Goal: Check status: Check status

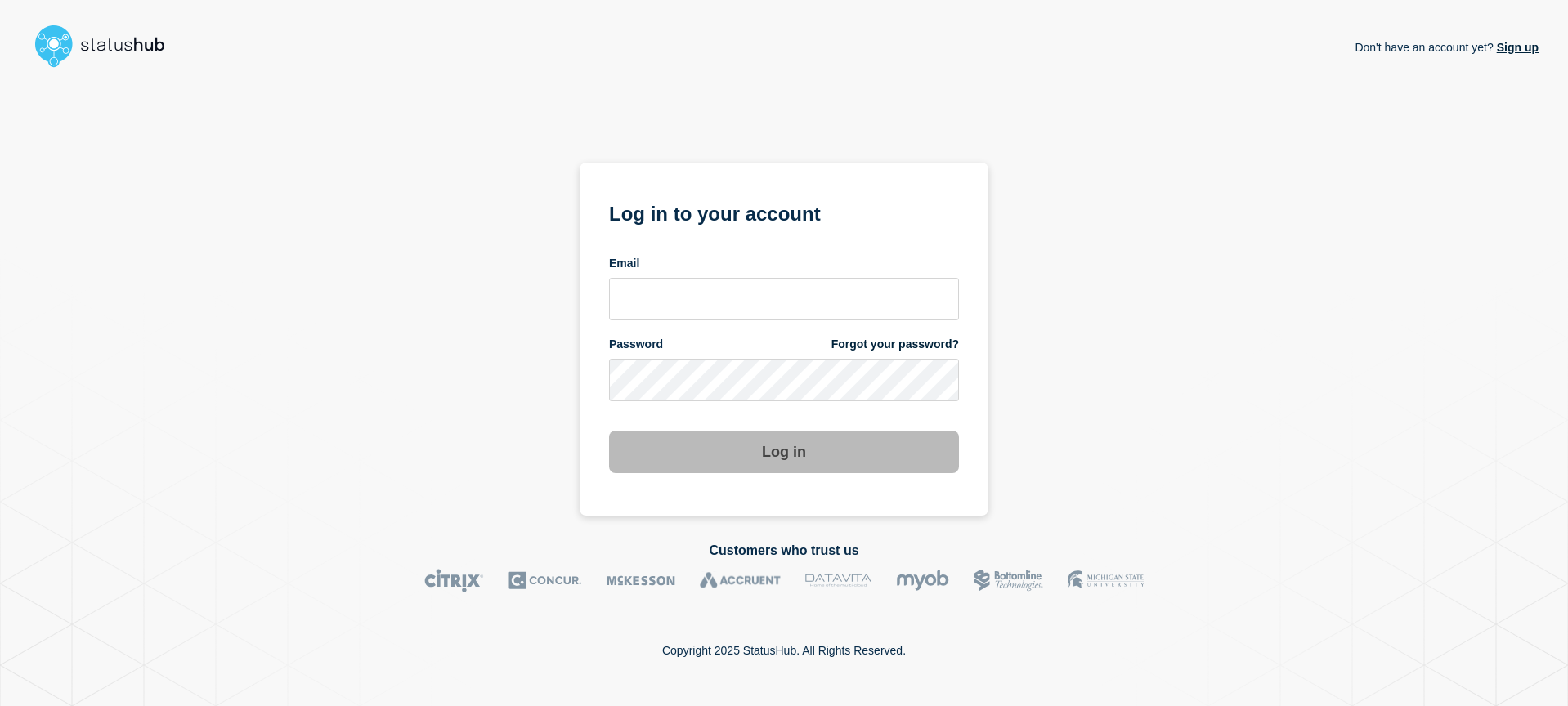
click at [689, 294] on input "email input" at bounding box center [784, 299] width 350 height 42
type input "2"
click at [667, 301] on input "2" at bounding box center [784, 299] width 350 height 42
type input "[EMAIL_ADDRESS][DOMAIN_NAME]"
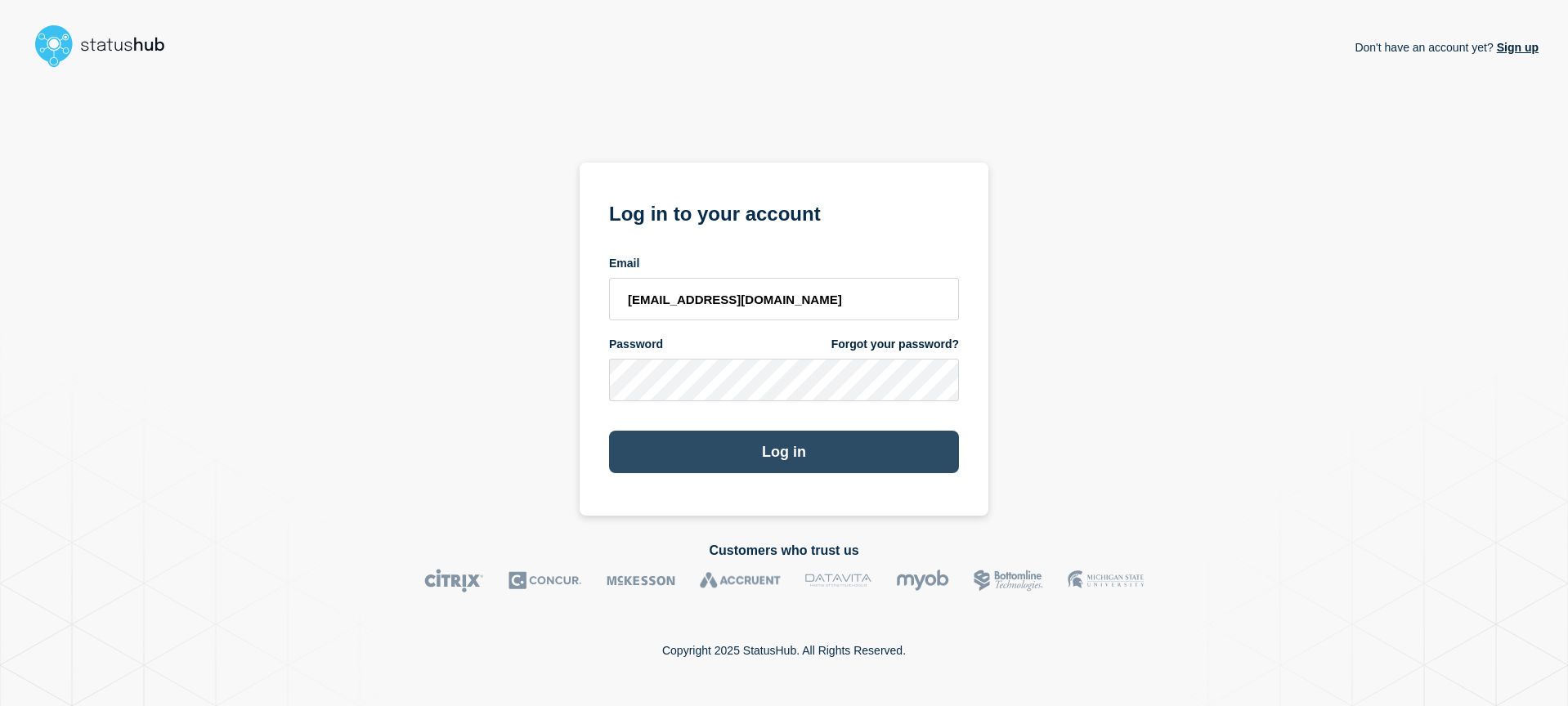
click at [714, 446] on button "Log in" at bounding box center [784, 452] width 350 height 42
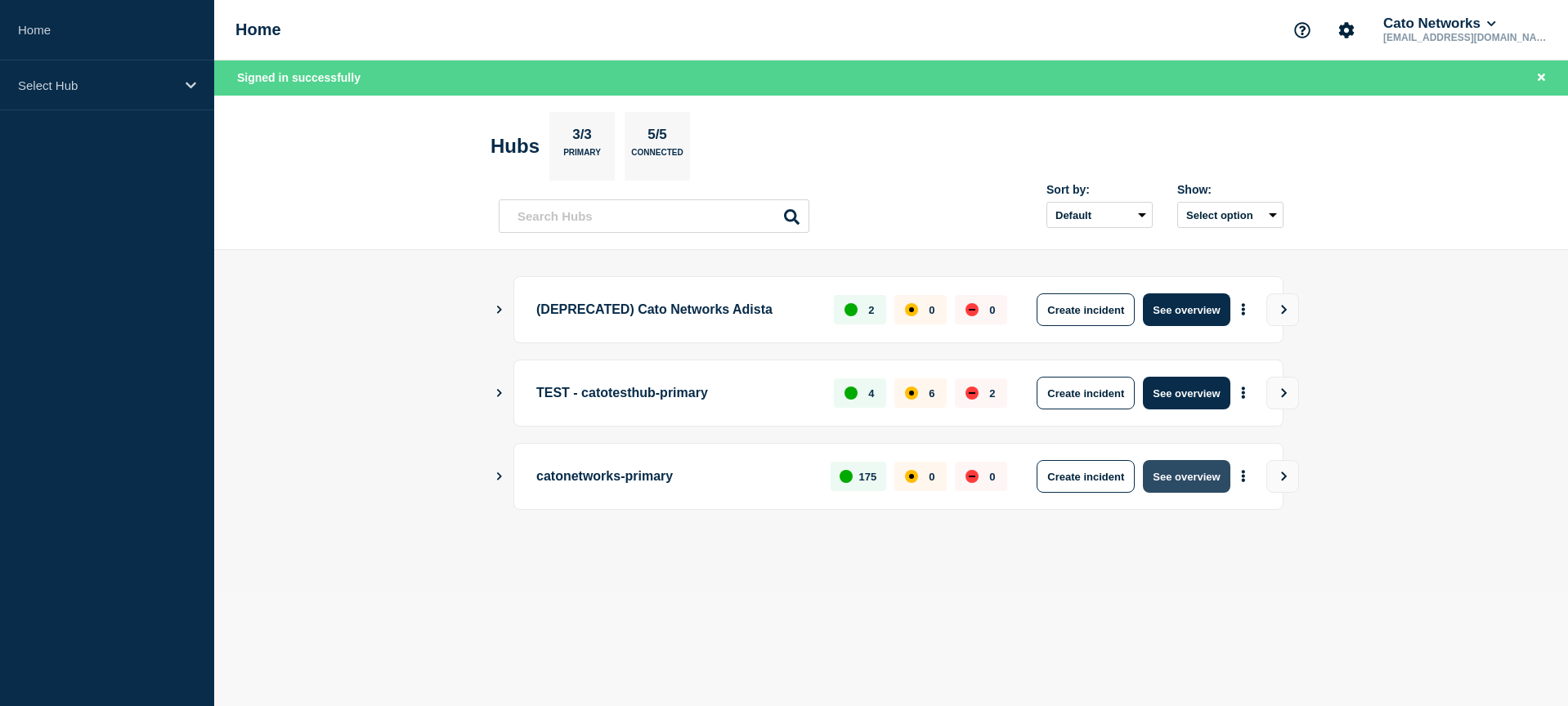
click at [1224, 483] on button "See overview" at bounding box center [1185, 475] width 87 height 32
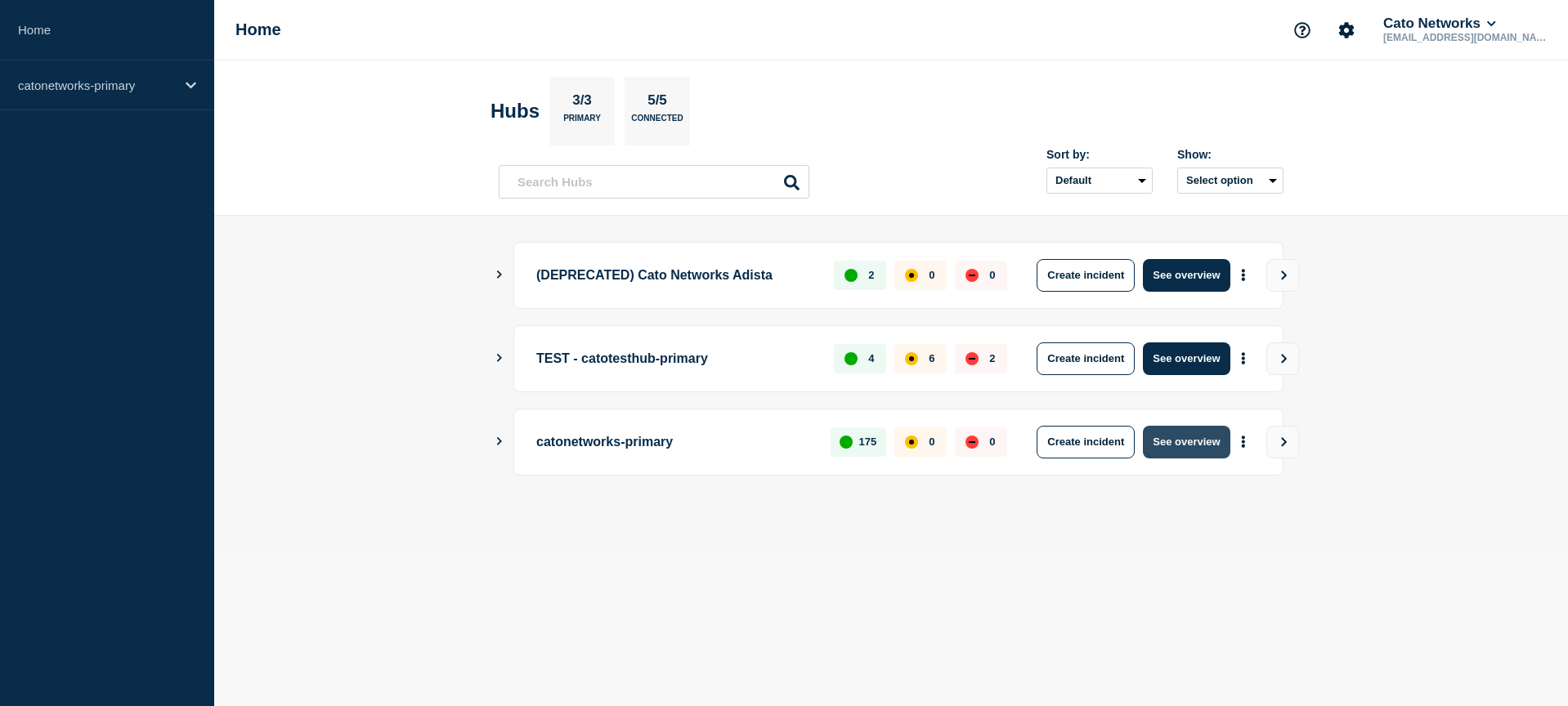
click at [1210, 446] on button "See overview" at bounding box center [1185, 441] width 87 height 32
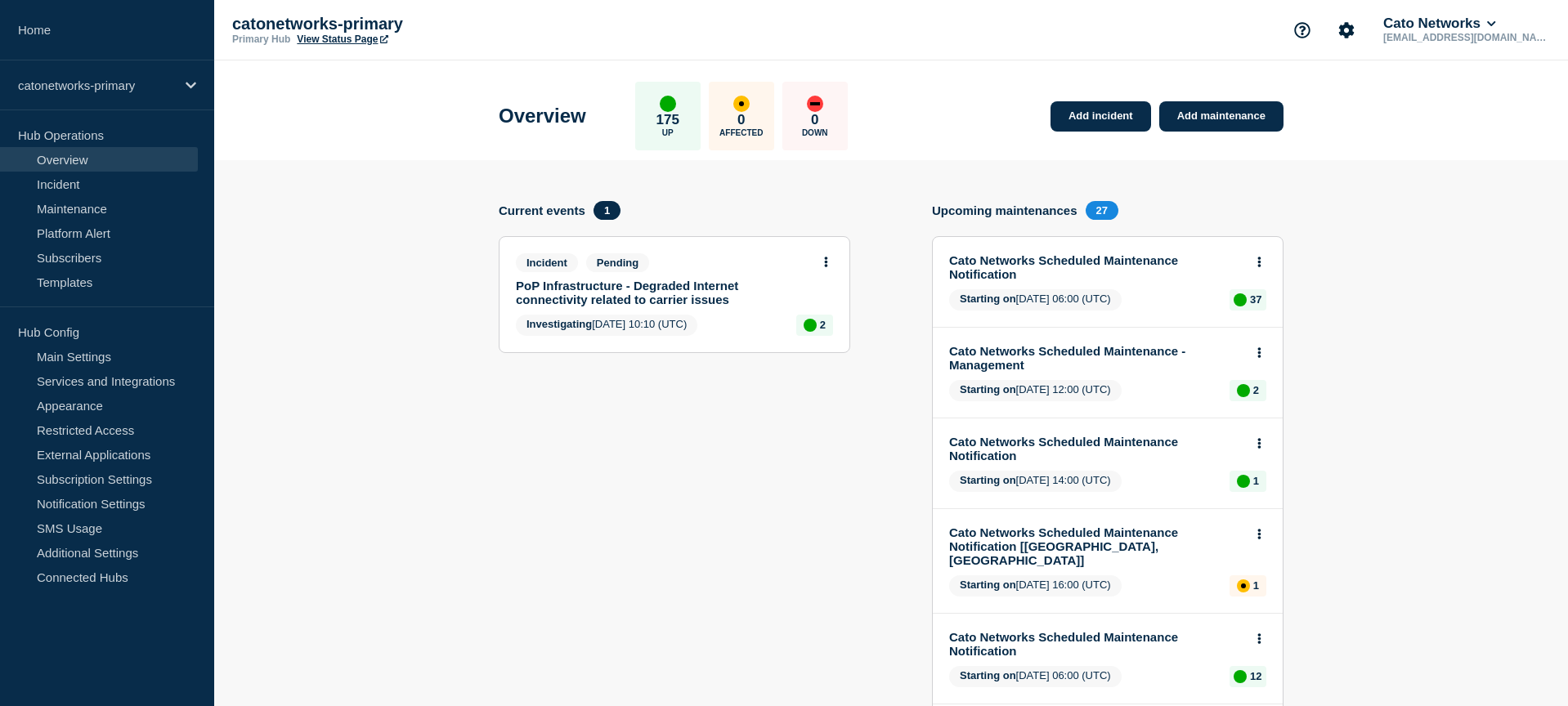
click at [657, 290] on link "PoP Infrastructure - Degraded Internet connectivity related to carrier issues" at bounding box center [663, 293] width 295 height 28
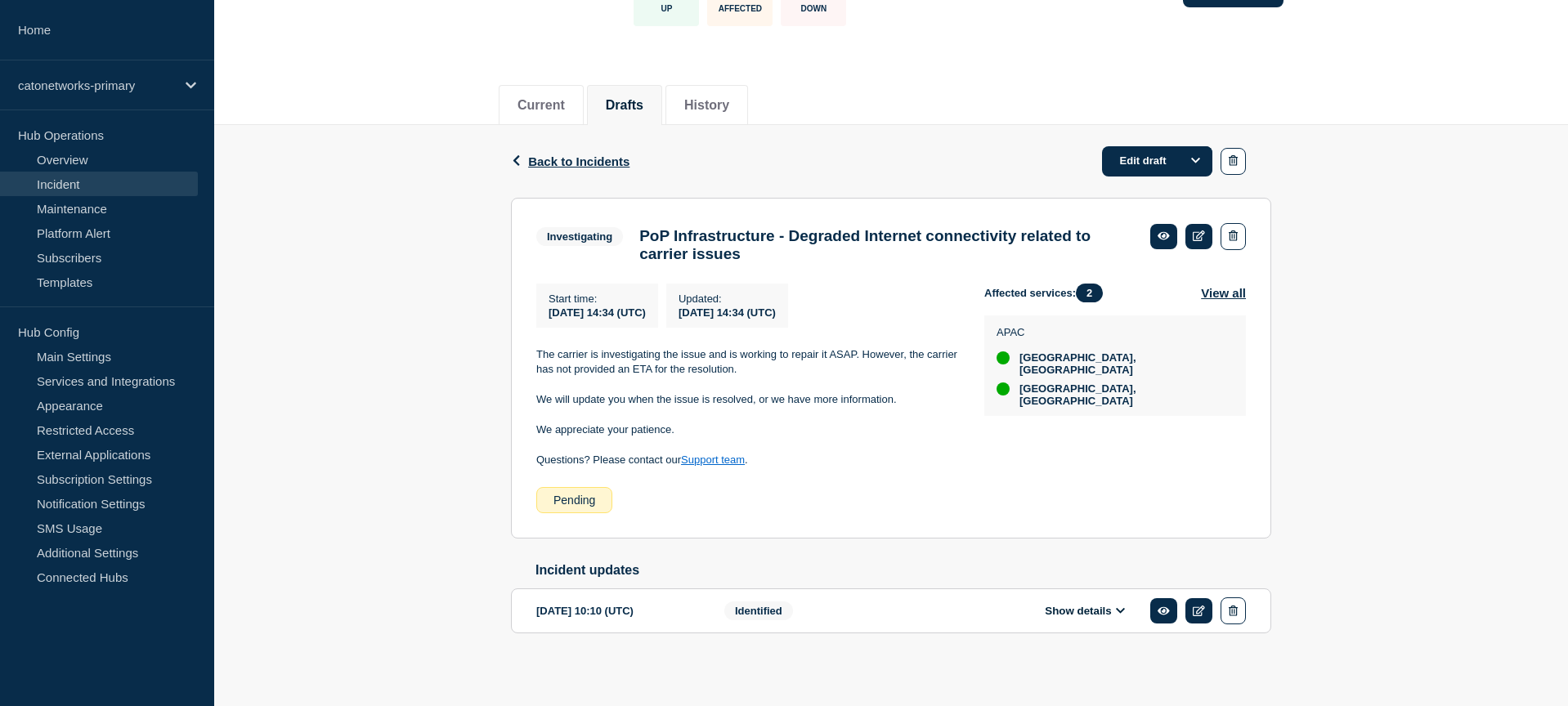
scroll to position [153, 0]
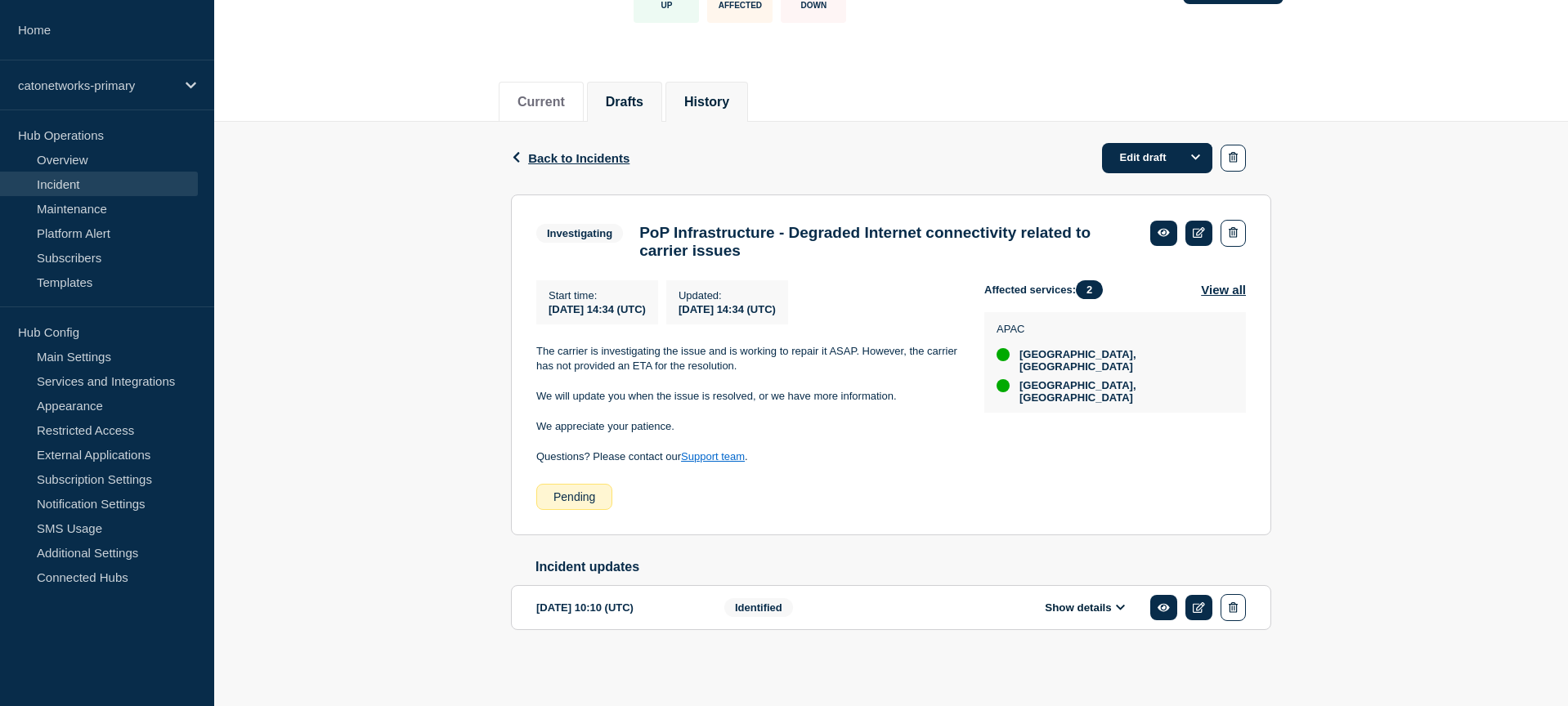
click at [689, 88] on li "History" at bounding box center [706, 102] width 82 height 40
click at [552, 95] on button "Current" at bounding box center [541, 102] width 47 height 15
click at [609, 95] on button "Drafts" at bounding box center [624, 102] width 38 height 15
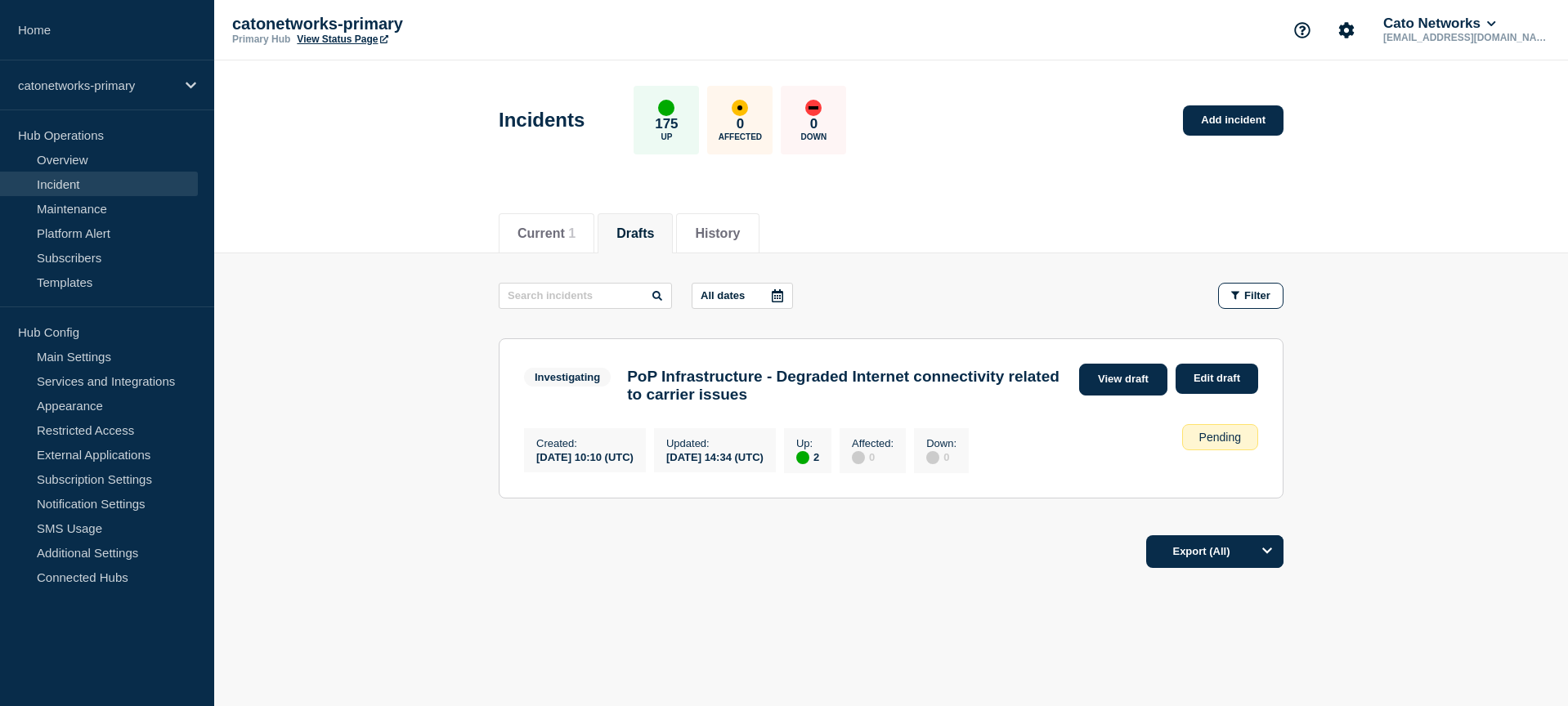
click at [1130, 374] on link "View draft" at bounding box center [1123, 380] width 89 height 32
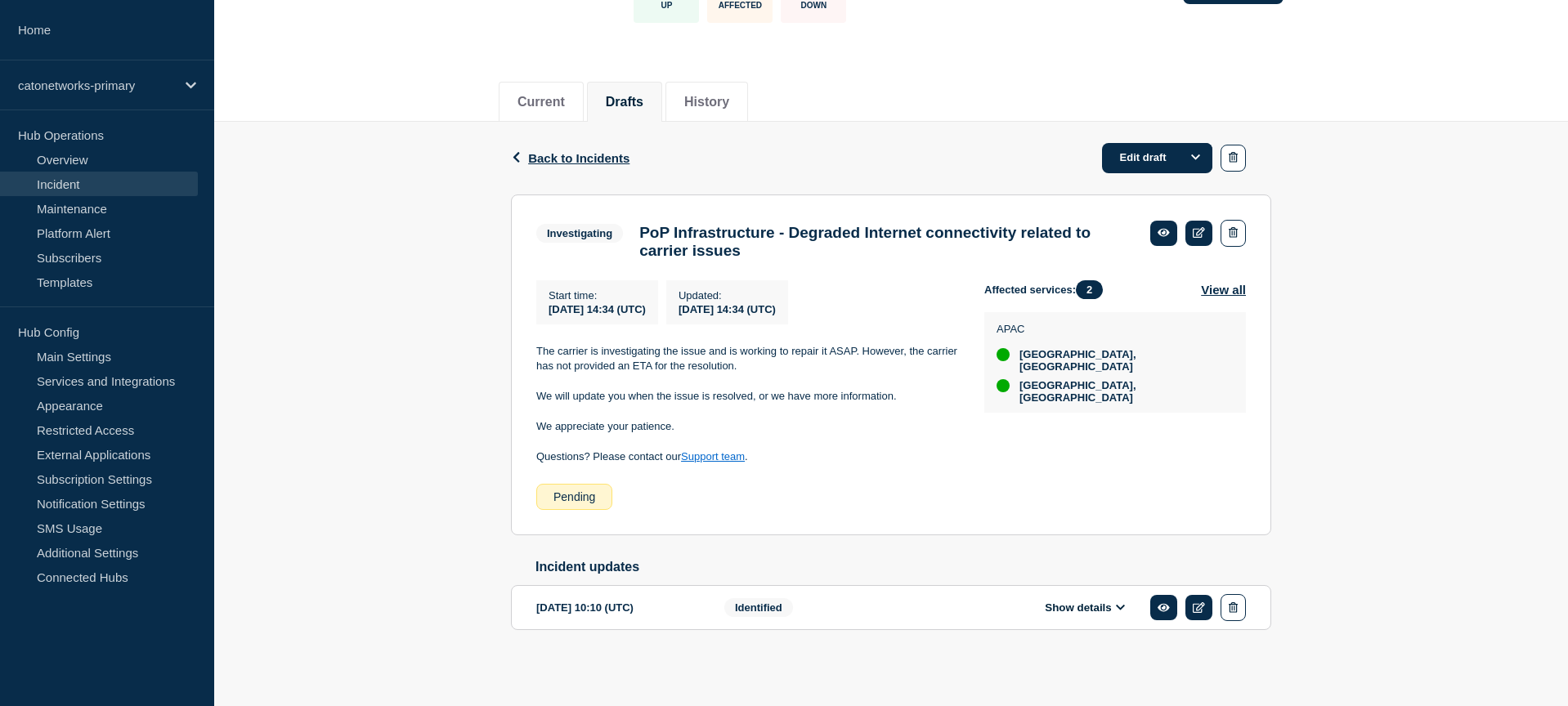
scroll to position [152, 0]
click at [1413, 329] on div "Back Back to Incidents Edit draft Investigating PoP Infrastructure - Degraded I…" at bounding box center [891, 402] width 1354 height 560
